Goal: Task Accomplishment & Management: Manage account settings

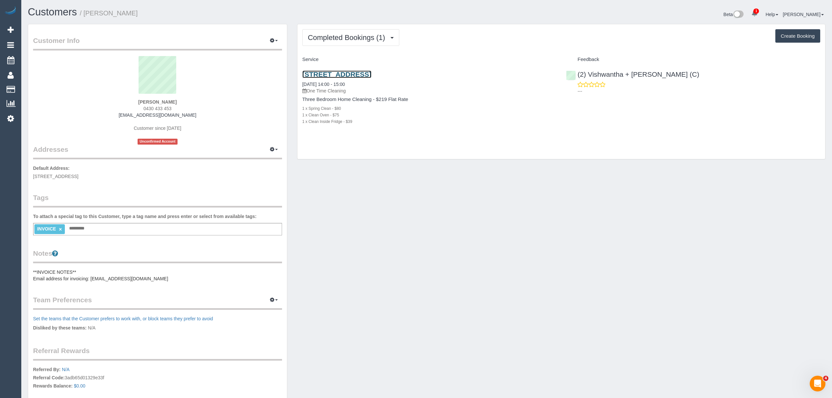
click at [312, 72] on link "1 Angus Court, Eltham North, VIC 3095" at bounding box center [336, 74] width 69 height 8
click at [89, 370] on p "Referred By: N/A Referral Code: 3adb65d01329e33f Rewards Balance: $0.00" at bounding box center [157, 378] width 249 height 25
click at [105, 278] on pre "**INVOICE NOTES** Email address for invoicing: [EMAIL_ADDRESS][DOMAIN_NAME]" at bounding box center [157, 275] width 249 height 13
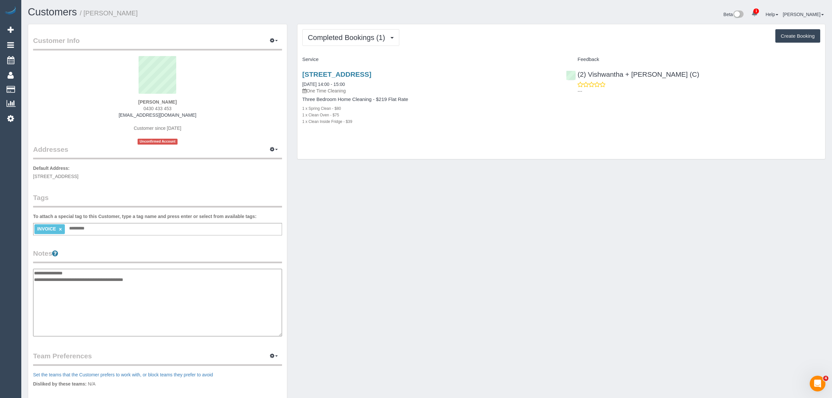
drag, startPoint x: 154, startPoint y: 276, endPoint x: 92, endPoint y: 285, distance: 62.2
click at [92, 285] on textarea "**********" at bounding box center [157, 302] width 249 height 67
drag, startPoint x: 110, startPoint y: 116, endPoint x: 192, endPoint y: 117, distance: 81.9
click at [192, 117] on div "Ashley O'Sullivan 0430 433 453 ashleyosullivan96@hotmail.com Customer since 202…" at bounding box center [157, 100] width 249 height 88
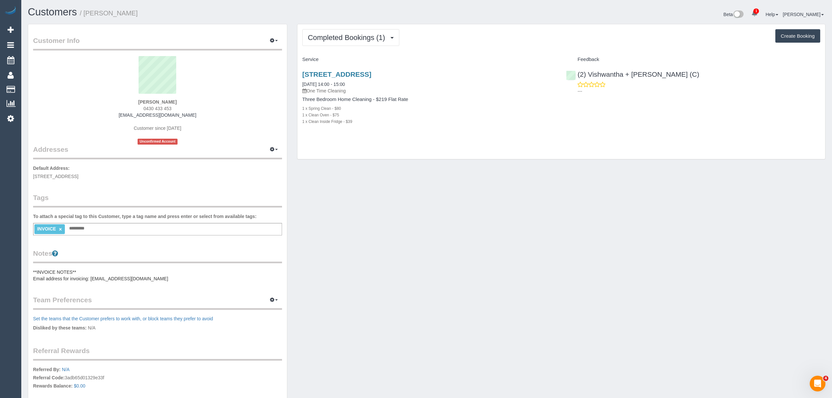
copy link "[EMAIL_ADDRESS][DOMAIN_NAME]"
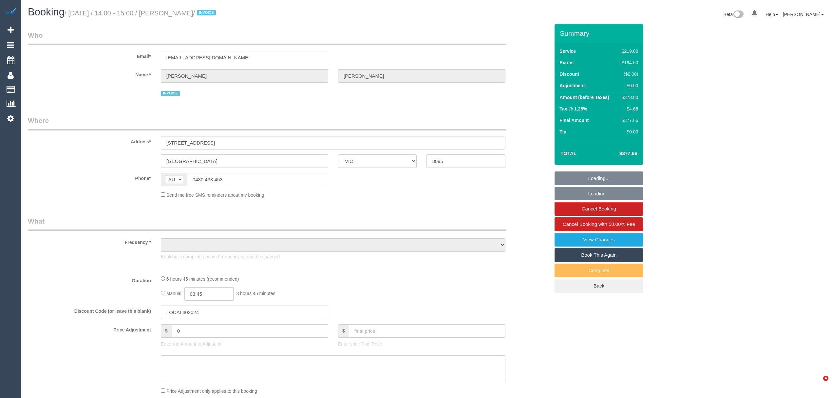
select select "VIC"
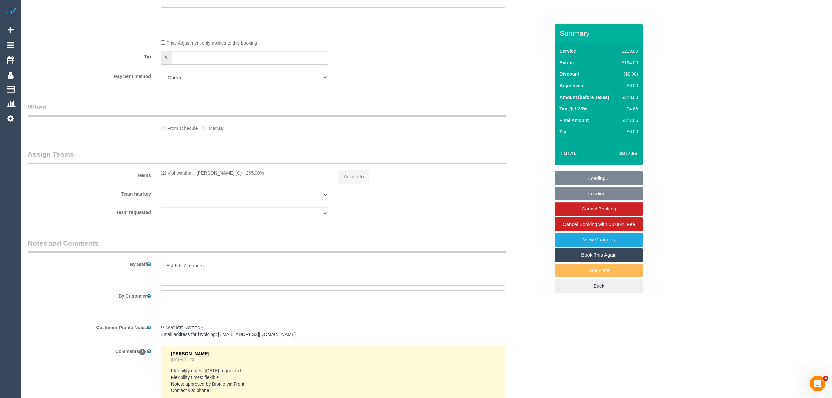
scroll to position [635, 0]
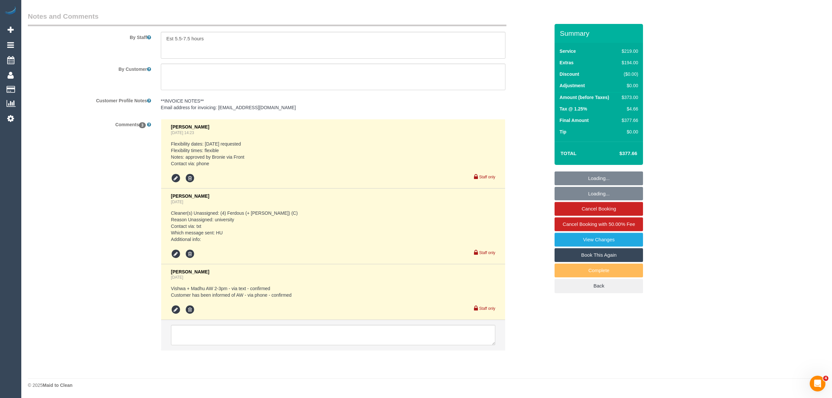
select select "object:861"
select select "number:28"
select select "number:14"
select select "number:19"
select select "number:22"
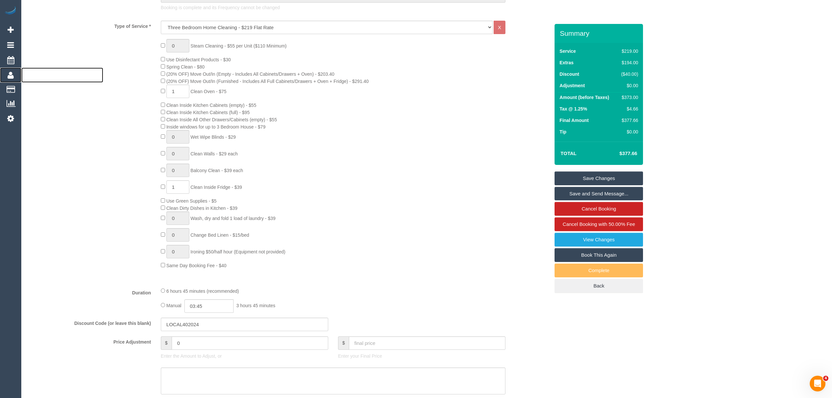
scroll to position [319, 0]
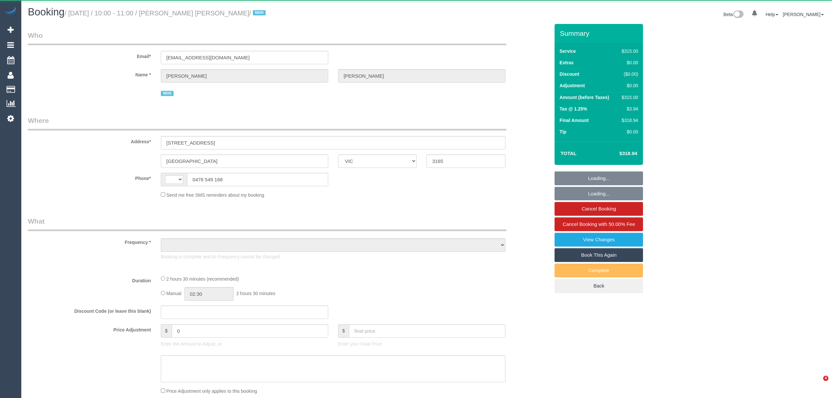
select select "VIC"
select select "object:293"
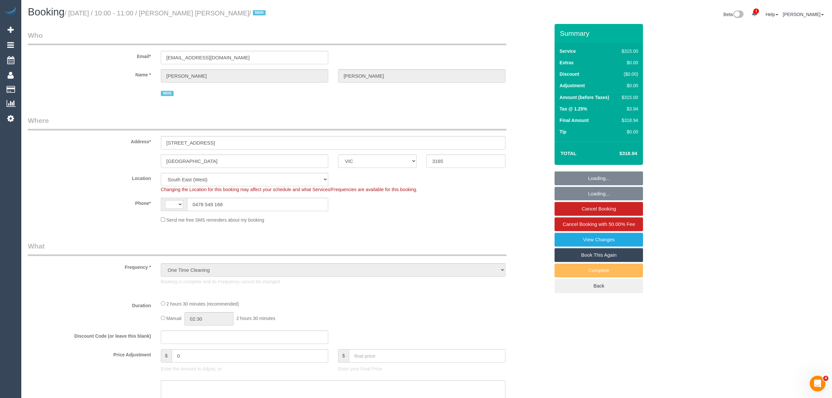
select select "string:AU"
select select "2"
select select "150"
select select "number:28"
select select "number:14"
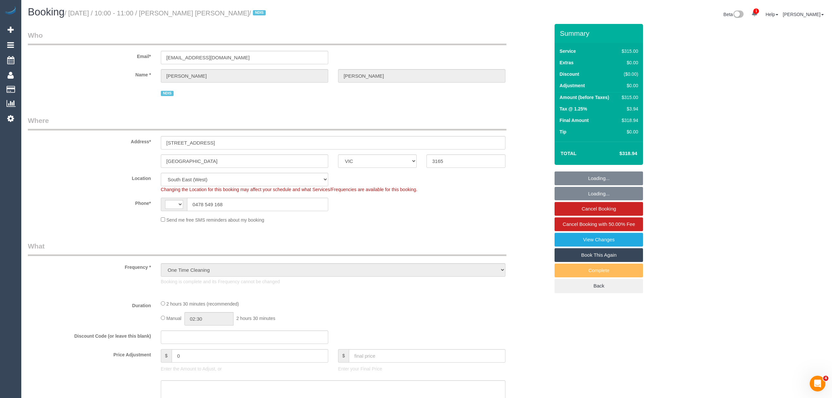
select select "number:19"
select select "number:25"
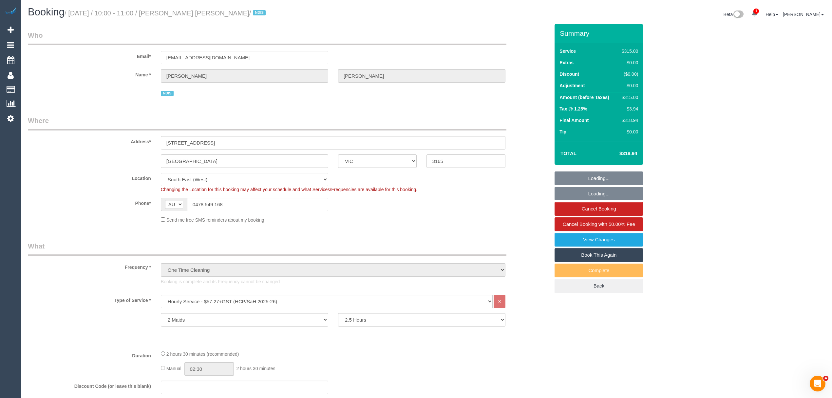
select select "object:1290"
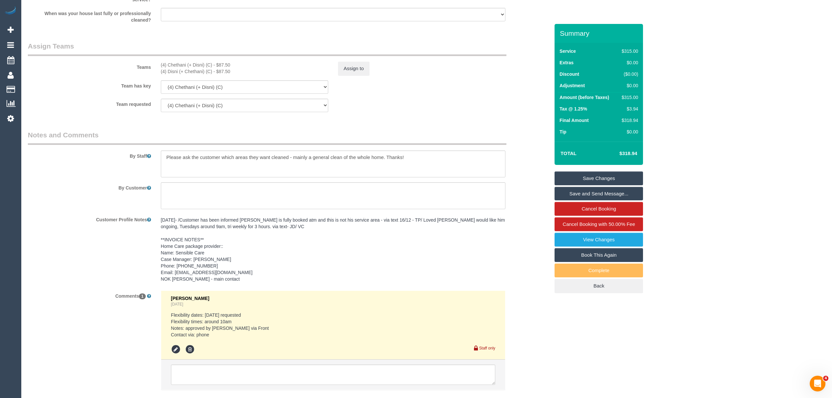
scroll to position [797, 0]
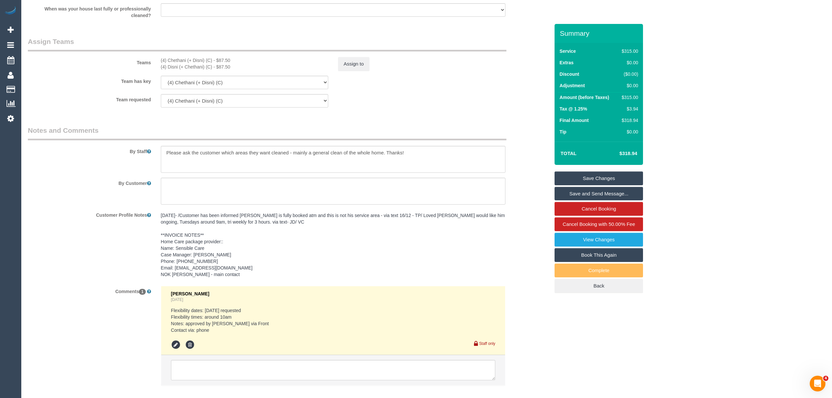
click at [250, 268] on pre "13/12/22- /Customer has been informed Abdul is fully booked atm and this is not…" at bounding box center [333, 245] width 345 height 66
drag, startPoint x: 250, startPoint y: 268, endPoint x: 182, endPoint y: 265, distance: 67.5
click at [182, 265] on textarea "13/12/22- /Customer has been informed Abdul is fully booked atm and this is not…" at bounding box center [333, 245] width 345 height 72
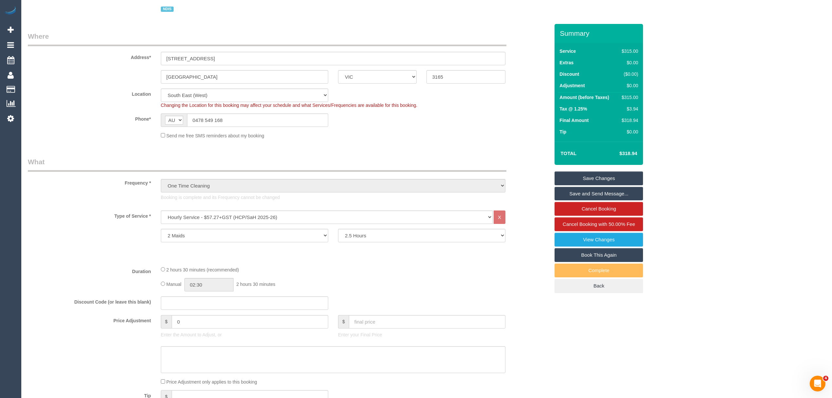
scroll to position [73, 0]
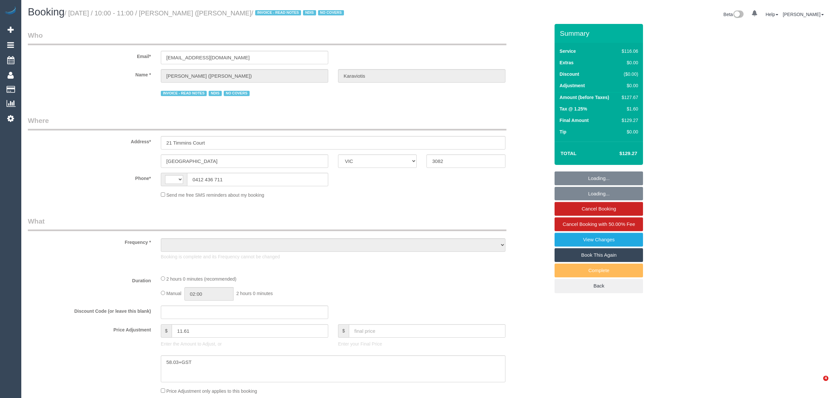
select select "VIC"
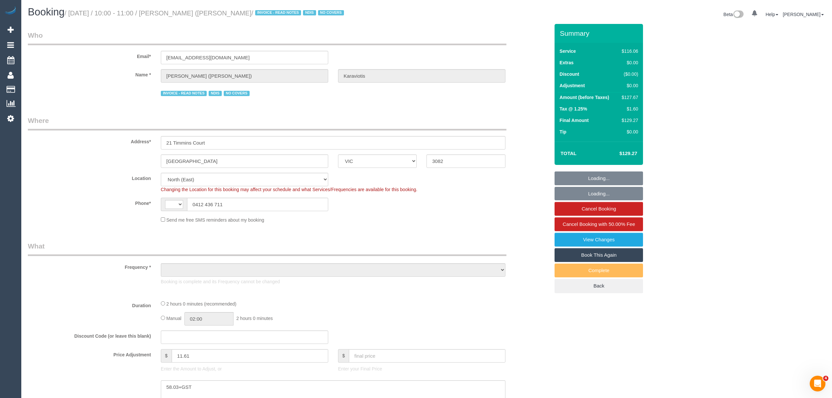
select select "string:AU"
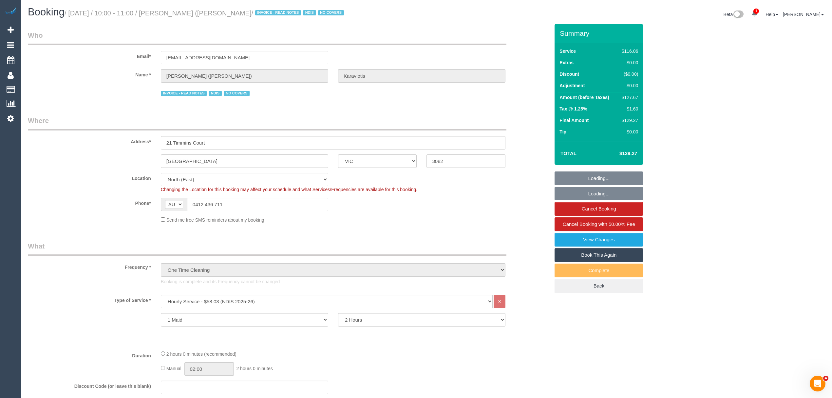
select select "object:1291"
select select "number:29"
select select "number:14"
select select "number:19"
select select "number:36"
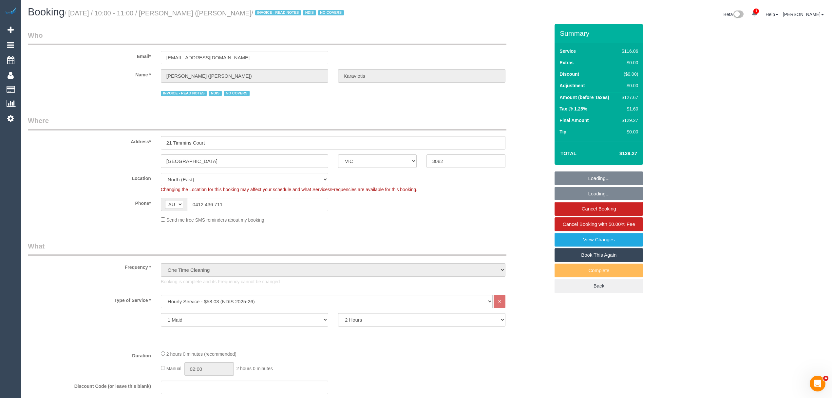
select select "number:34"
